Goal: Find specific page/section: Find specific page/section

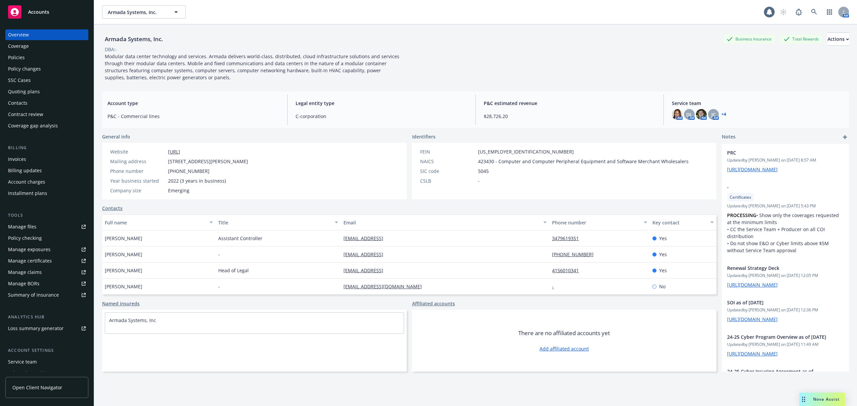
click at [159, 19] on div "Armada Systems, Inc. Armada Systems, Inc. 1 AM" at bounding box center [475, 12] width 763 height 24
click at [158, 19] on div "Armada Systems, Inc. Armada Systems, Inc. 1 AM" at bounding box center [475, 12] width 763 height 24
click at [155, 11] on span "Armada Systems, Inc." at bounding box center [137, 12] width 58 height 7
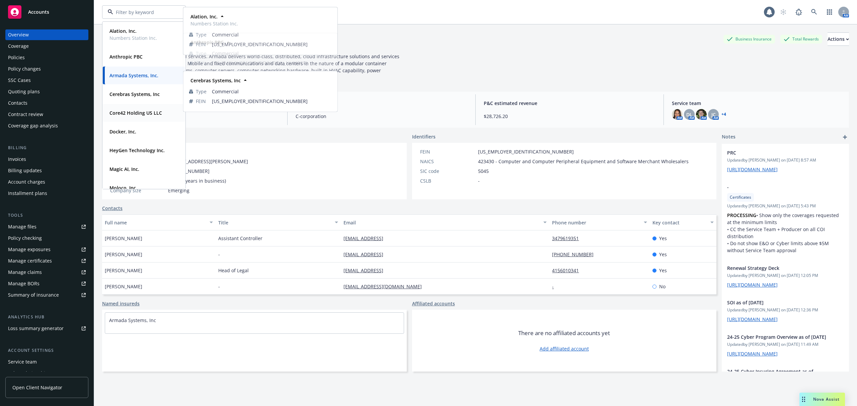
click at [143, 92] on strong "Cerebras Systems, Inc" at bounding box center [134, 94] width 50 height 6
